Goal: Find contact information: Find contact information

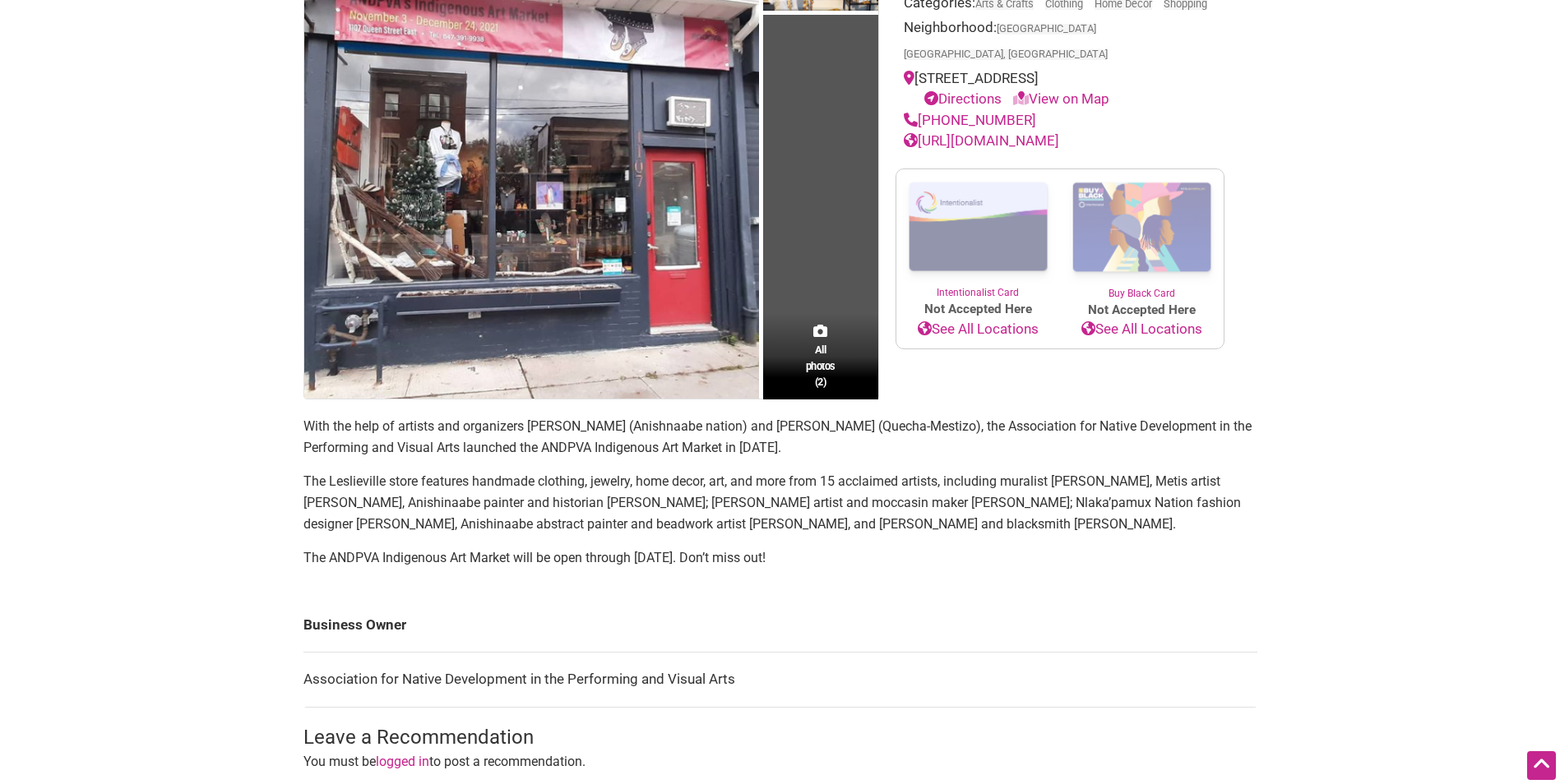
scroll to position [165, 0]
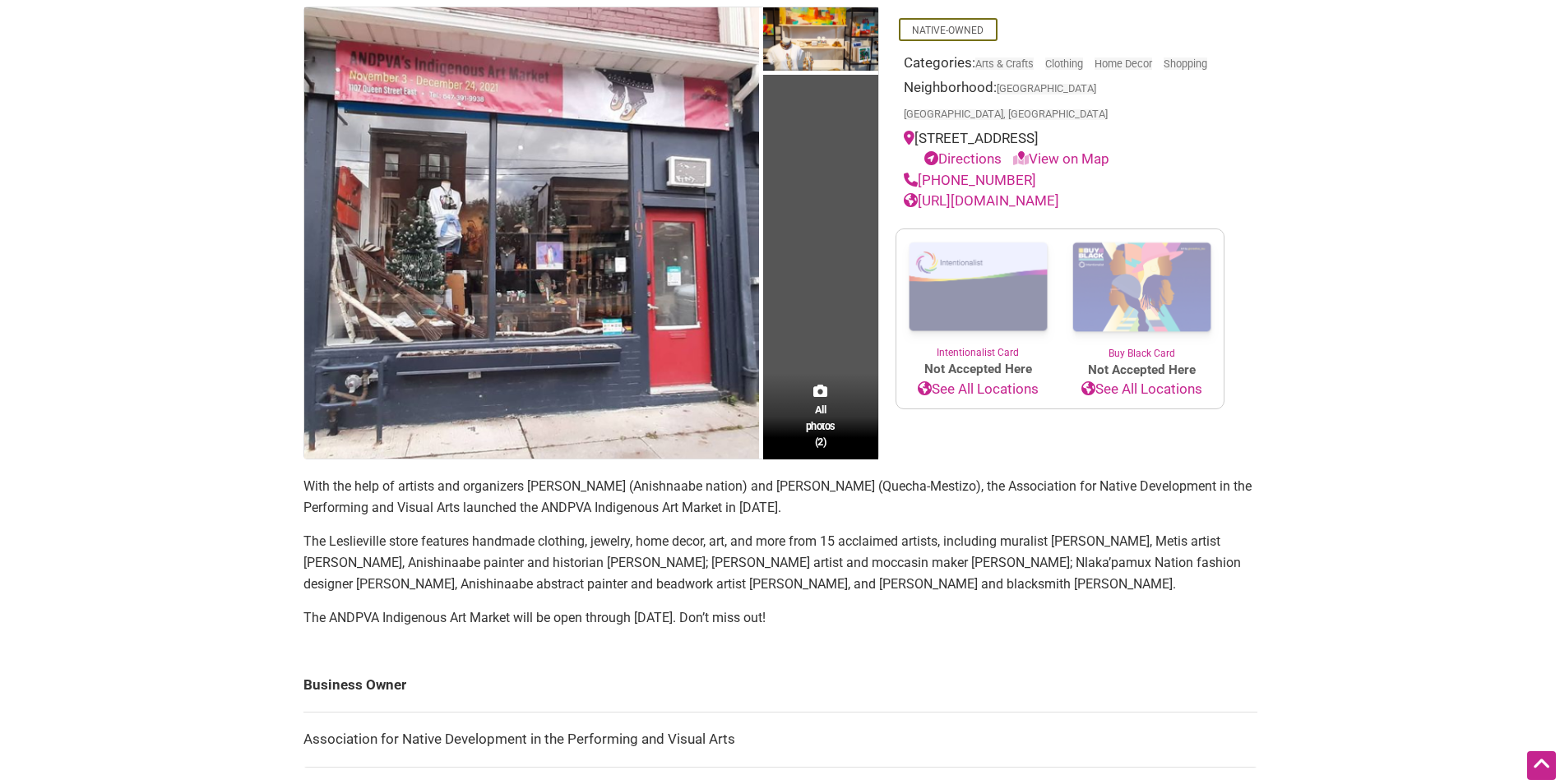
click at [983, 209] on link "[URL][DOMAIN_NAME]" at bounding box center [981, 200] width 155 height 16
click at [908, 204] on icon at bounding box center [911, 200] width 14 height 14
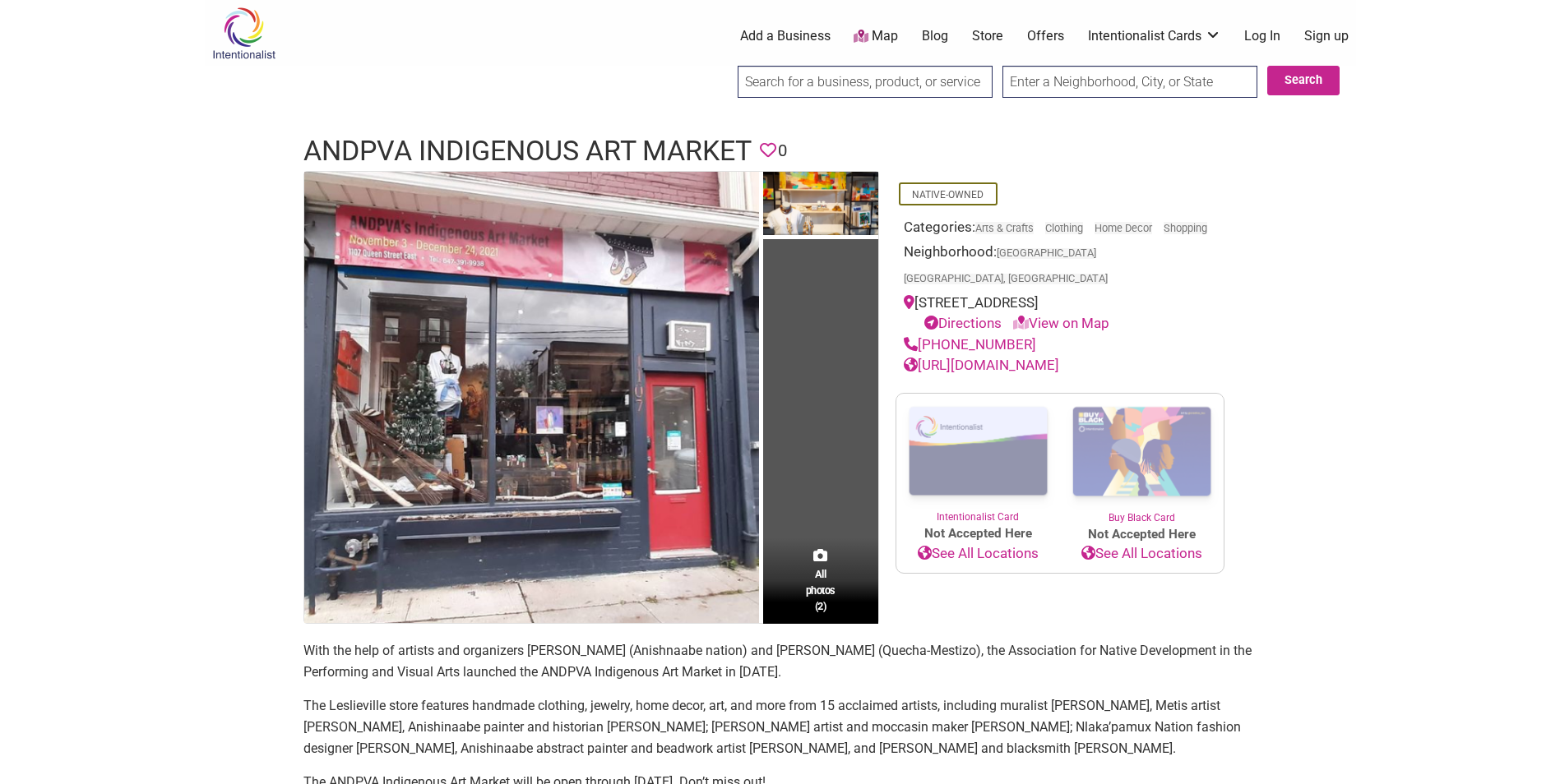
scroll to position [82, 0]
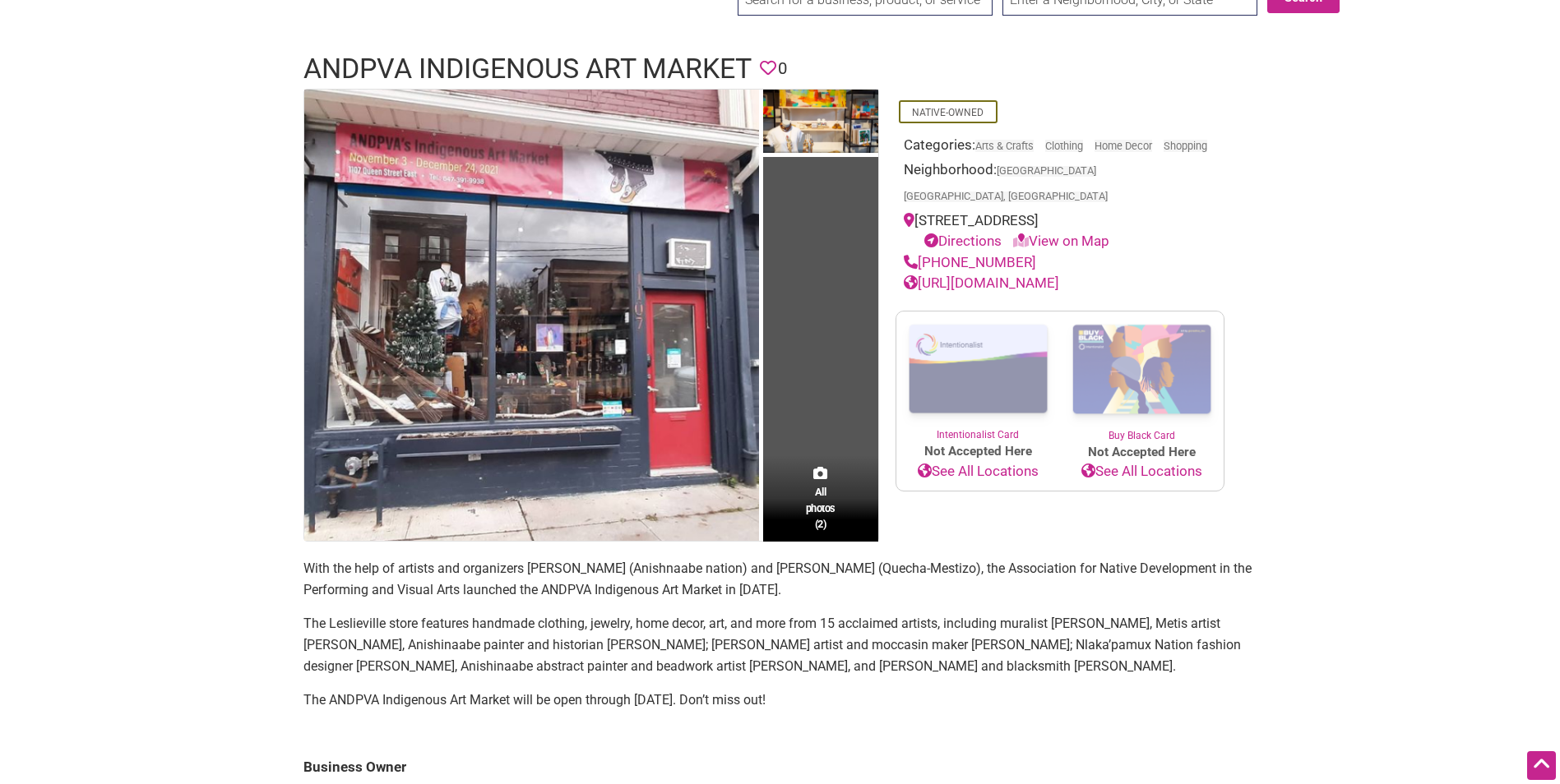
drag, startPoint x: 1070, startPoint y: 267, endPoint x: 943, endPoint y: 270, distance: 127.0
click at [943, 270] on div "[PHONE_NUMBER]" at bounding box center [1060, 263] width 312 height 21
copy link "[PHONE_NUMBER]"
